Goal: Task Accomplishment & Management: Manage account settings

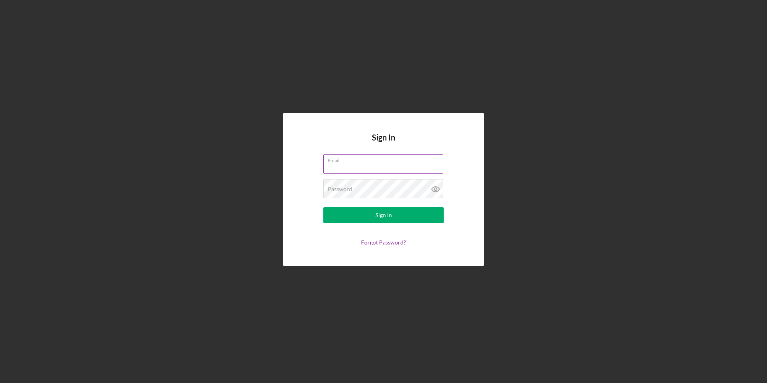
click at [365, 168] on input "Email" at bounding box center [383, 163] width 120 height 19
type input "[EMAIL_ADDRESS][DOMAIN_NAME]"
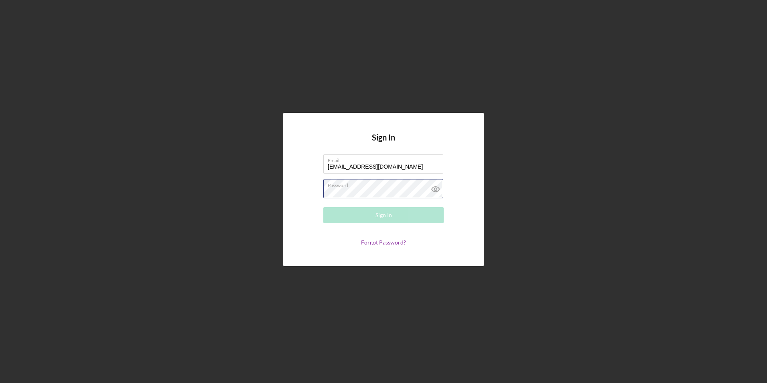
click at [373, 185] on div "Password Required" at bounding box center [383, 189] width 120 height 20
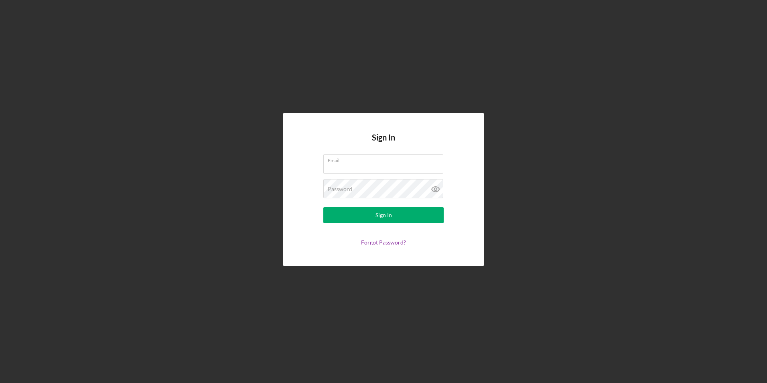
click at [374, 154] on div "Sign In Email Password Sign In Forgot Password?" at bounding box center [383, 189] width 201 height 153
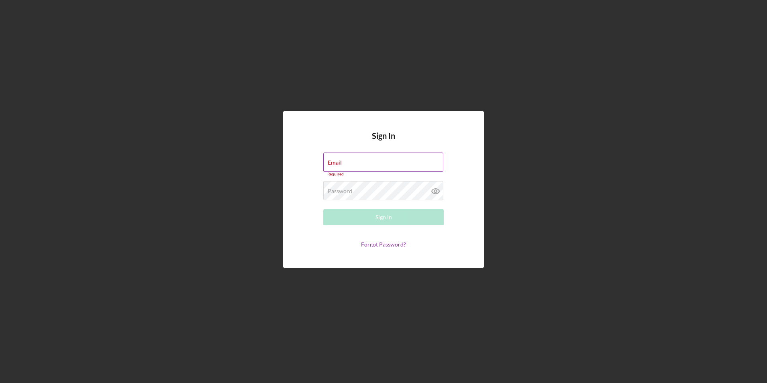
click at [364, 156] on div "Email Required" at bounding box center [383, 164] width 120 height 24
type input "[EMAIL_ADDRESS][DOMAIN_NAME]"
